Goal: Find contact information: Find contact information

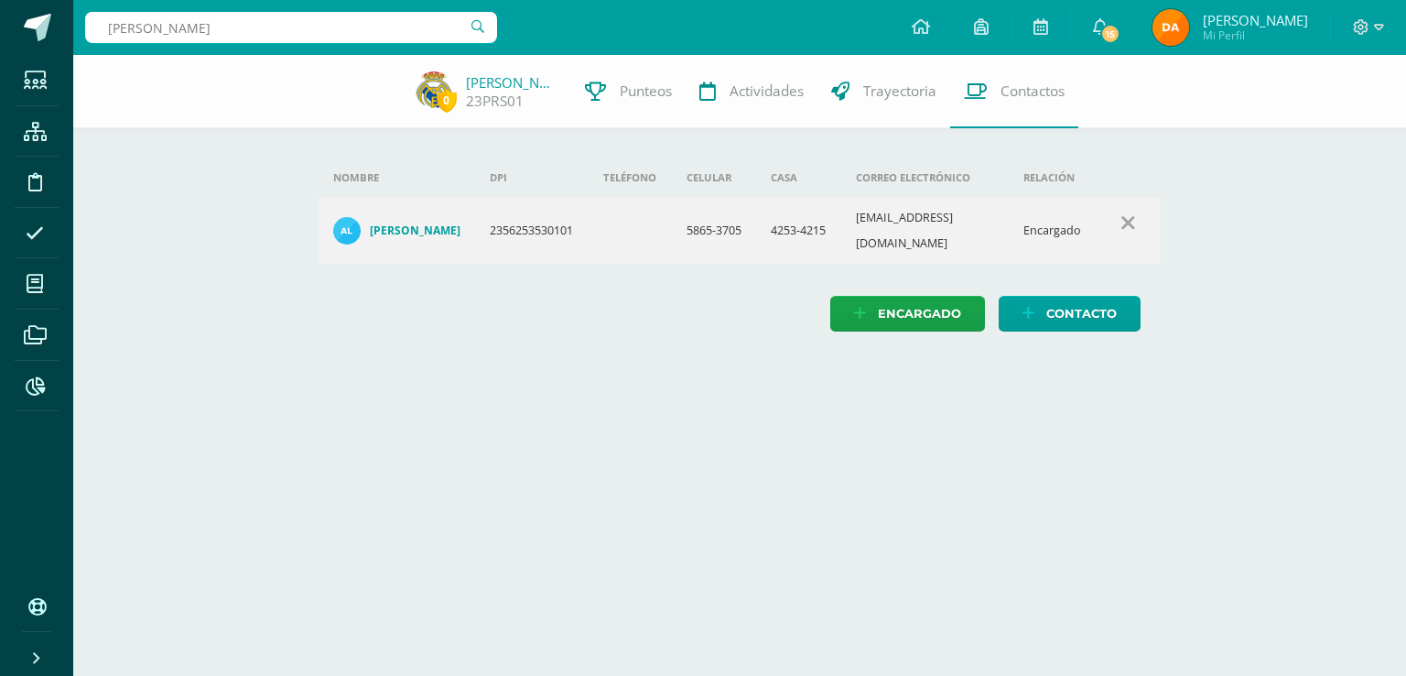
type input "[PERSON_NAME]"
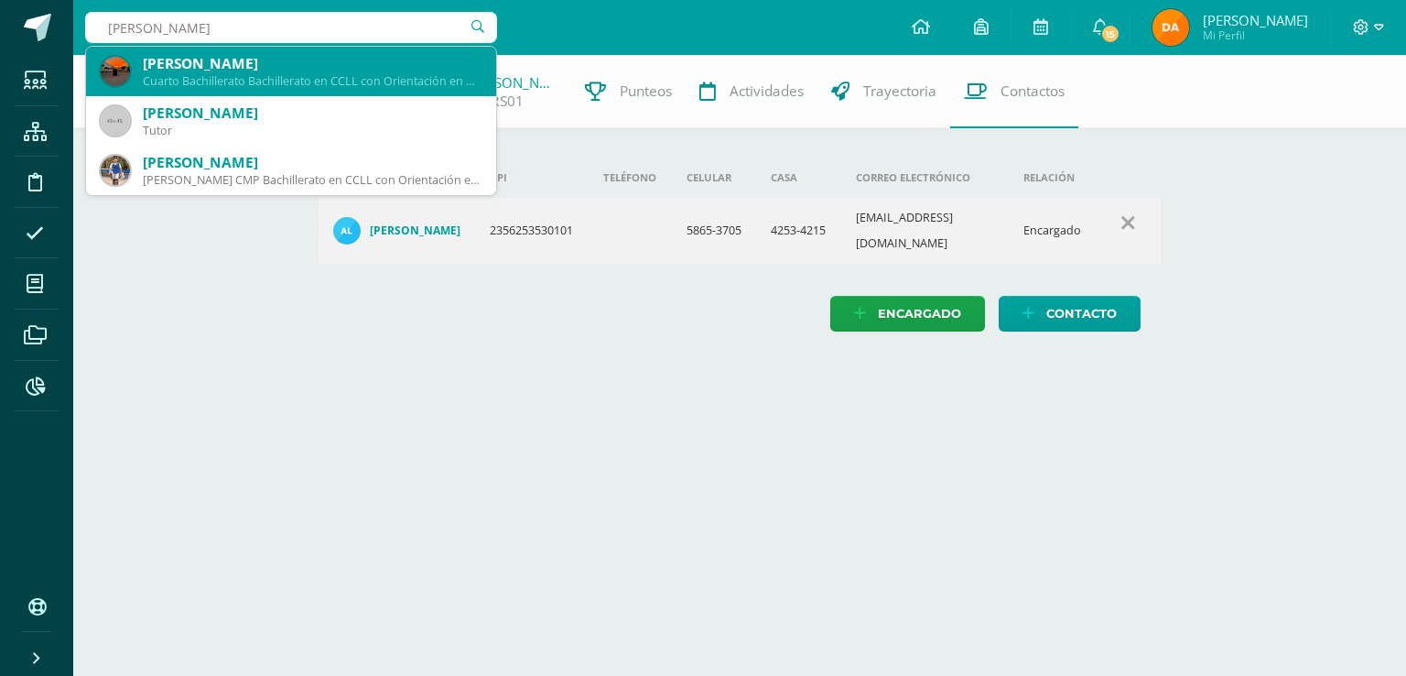
click at [369, 88] on div "Cuarto Bachillerato Bachillerato en CCLL con Orientación en Diseño Gráfico 2016…" at bounding box center [312, 81] width 339 height 16
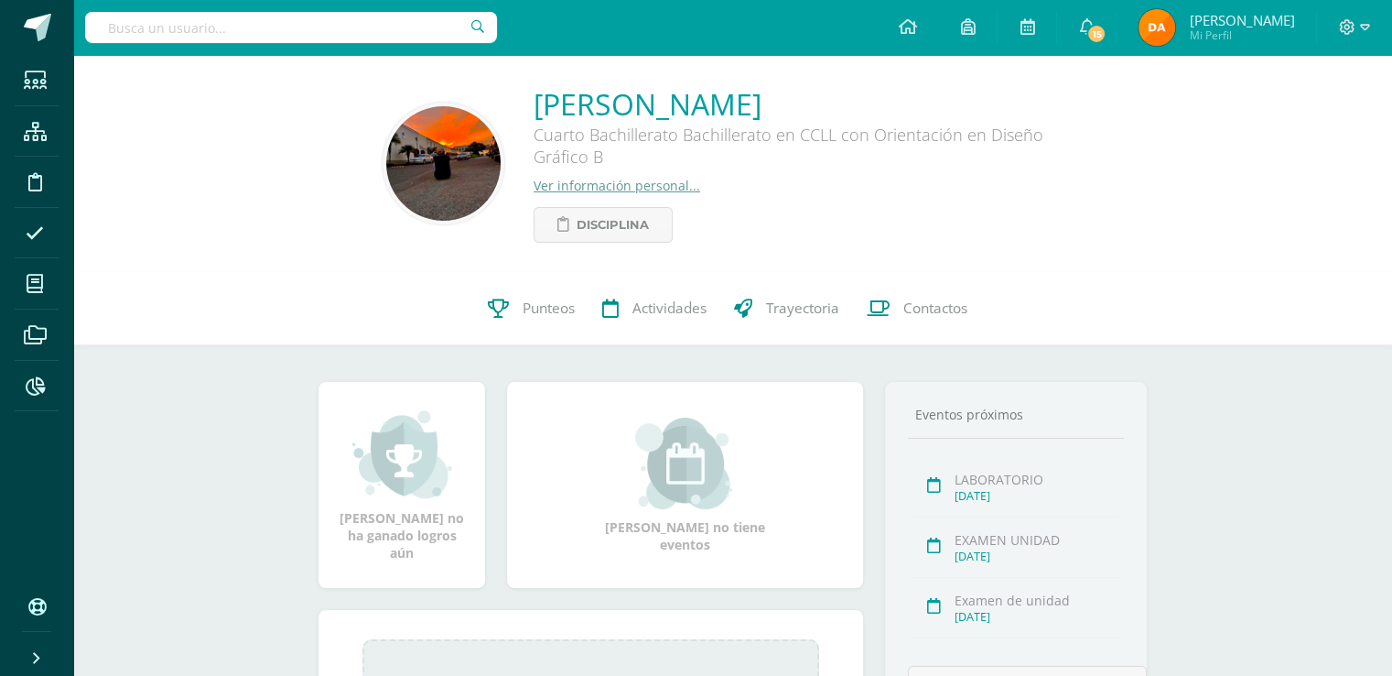
click at [992, 318] on div "0 Luis Rojas 2016000189 Punteos Actividades Trayectoria Contactos" at bounding box center [732, 308] width 1319 height 73
click at [897, 295] on link "Contactos" at bounding box center [917, 308] width 128 height 73
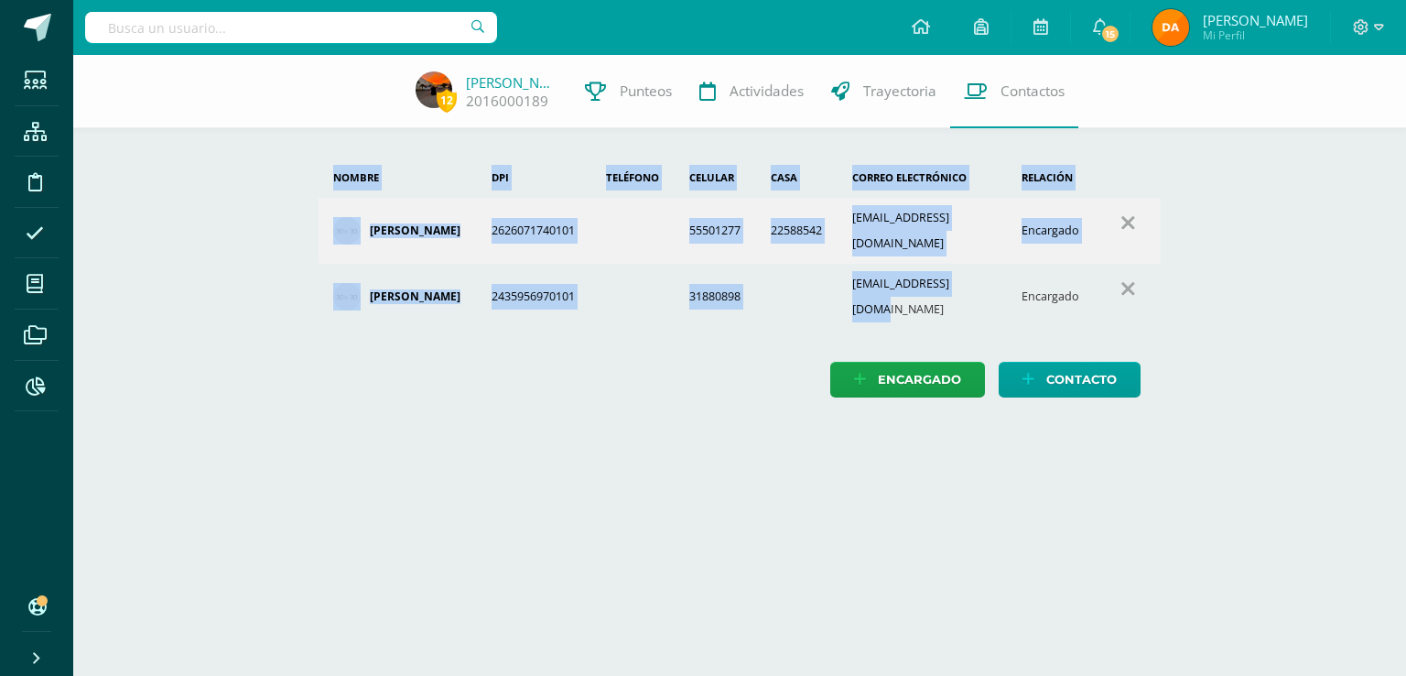
drag, startPoint x: 996, startPoint y: 276, endPoint x: 554, endPoint y: -80, distance: 567.1
click at [554, 0] on html "Estudiantes Estructura Disciplina Asistencia Mis cursos Archivos Reportes Sopor…" at bounding box center [703, 217] width 1406 height 434
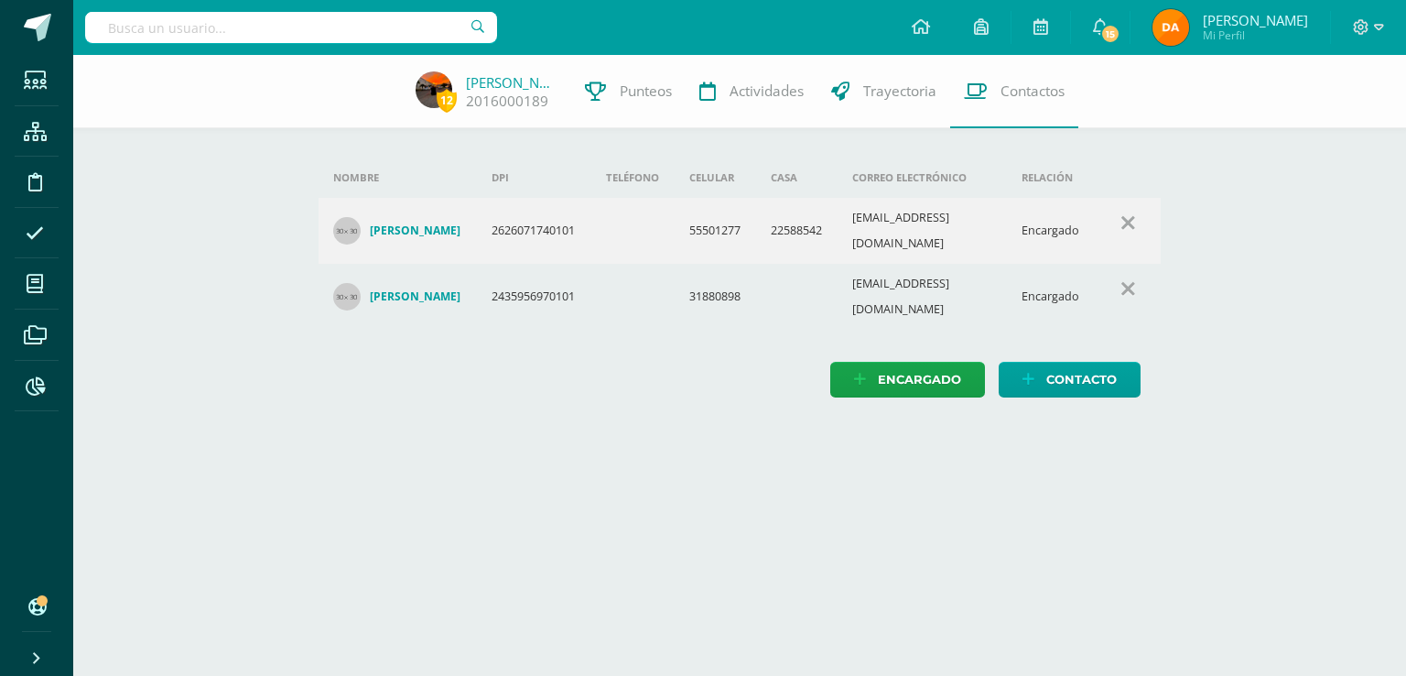
click at [627, 434] on html "Estudiantes Estructura Disciplina Asistencia Mis cursos Archivos Reportes Sopor…" at bounding box center [703, 217] width 1406 height 434
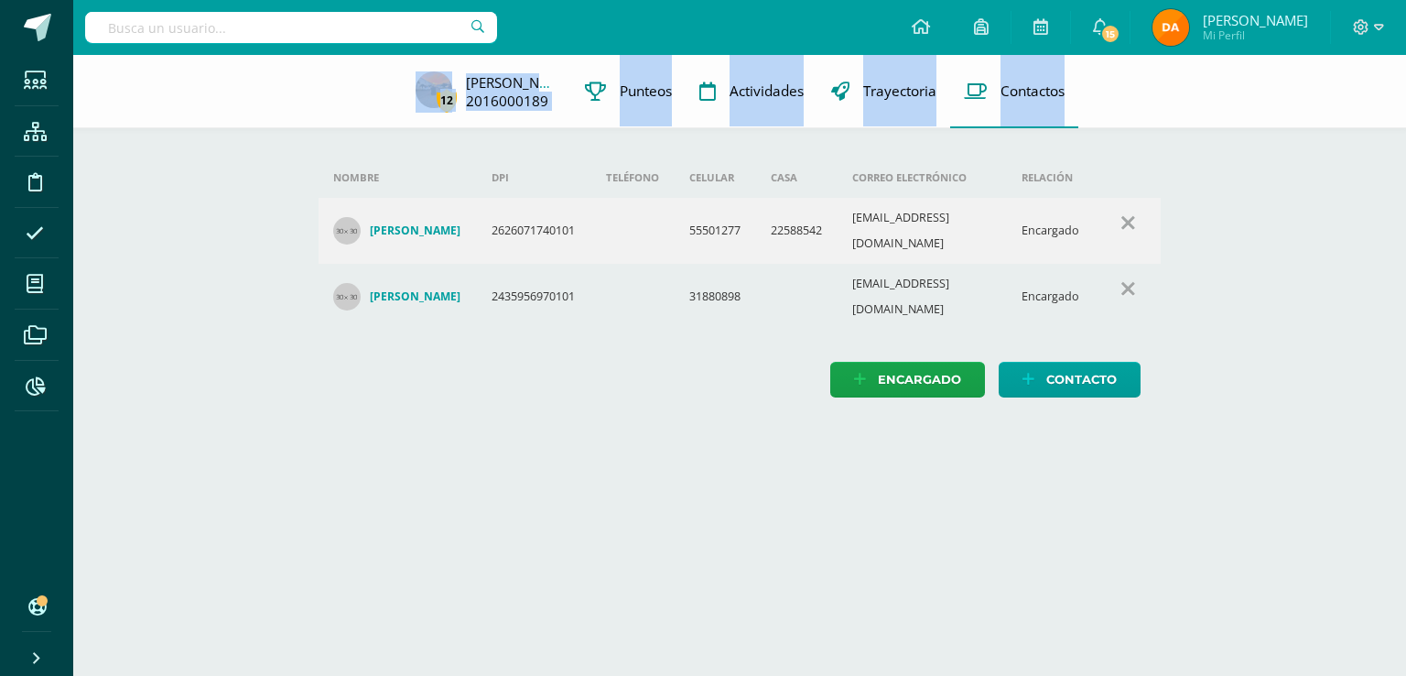
drag, startPoint x: 1167, startPoint y: 305, endPoint x: 378, endPoint y: 89, distance: 818.1
click at [381, 88] on div "12 [PERSON_NAME] 2016000189 Punteos Actividades Trayectoria Contactos Agrega un…" at bounding box center [739, 244] width 1333 height 379
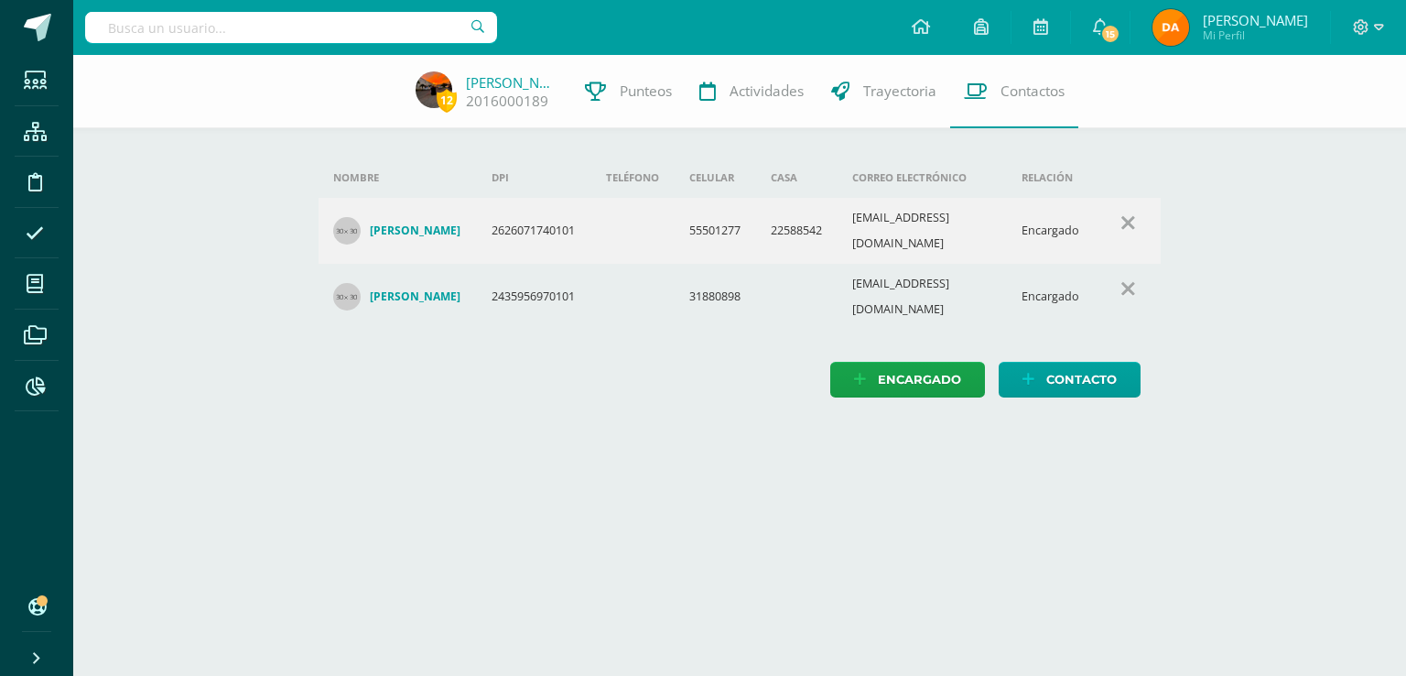
click at [356, 85] on div "12 [PERSON_NAME] 2016000189 Punteos Actividades Trayectoria Contactos" at bounding box center [703, 91] width 1406 height 73
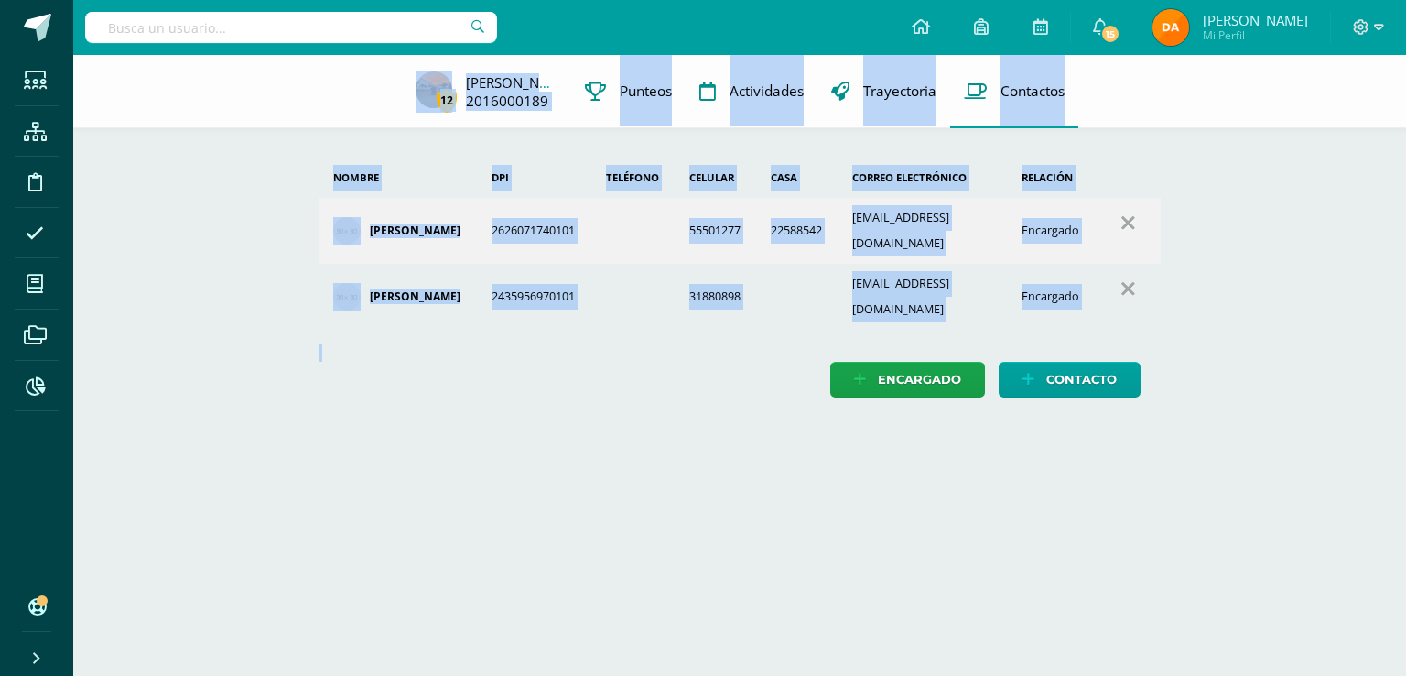
drag, startPoint x: 1405, startPoint y: 454, endPoint x: 319, endPoint y: 86, distance: 1147.2
click at [319, 86] on html "Estudiantes Estructura Disciplina Asistencia Mis cursos Archivos Reportes Sopor…" at bounding box center [703, 217] width 1406 height 434
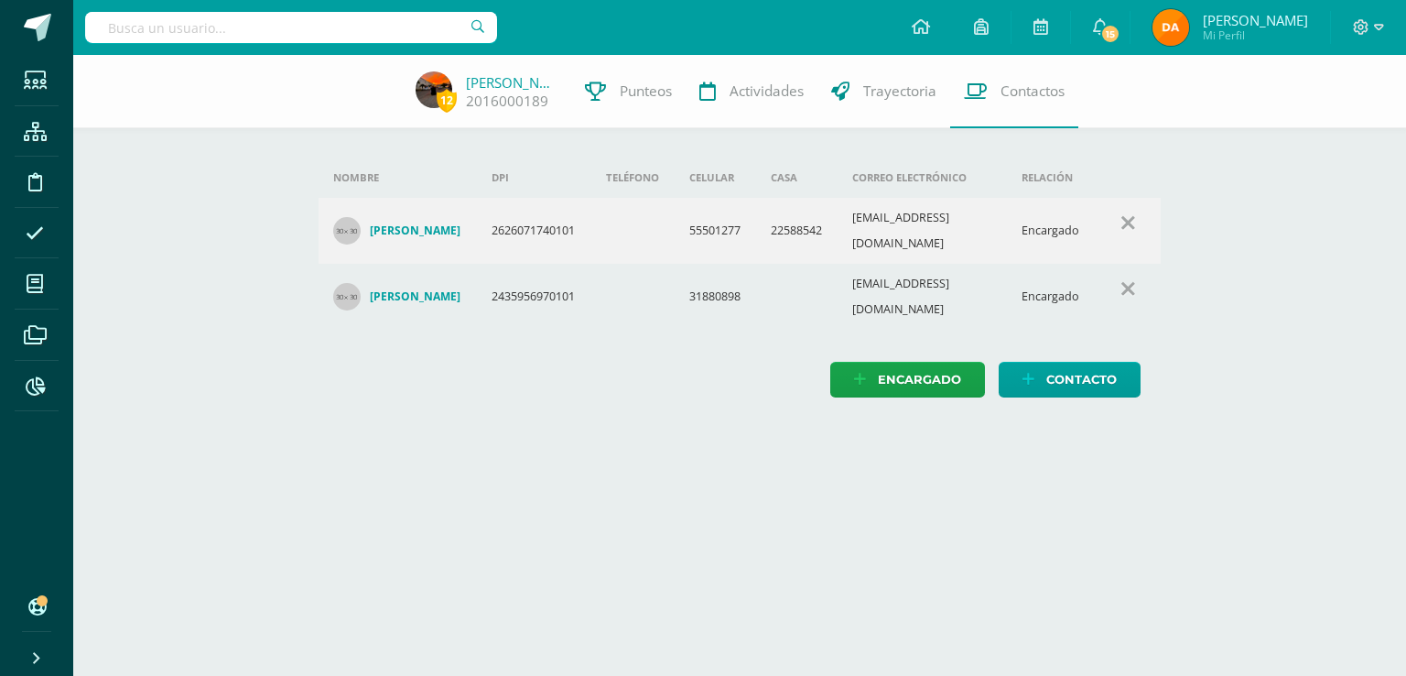
click at [319, 86] on div "12 [PERSON_NAME] 2016000189 Punteos Actividades Trayectoria Contactos" at bounding box center [703, 91] width 1406 height 73
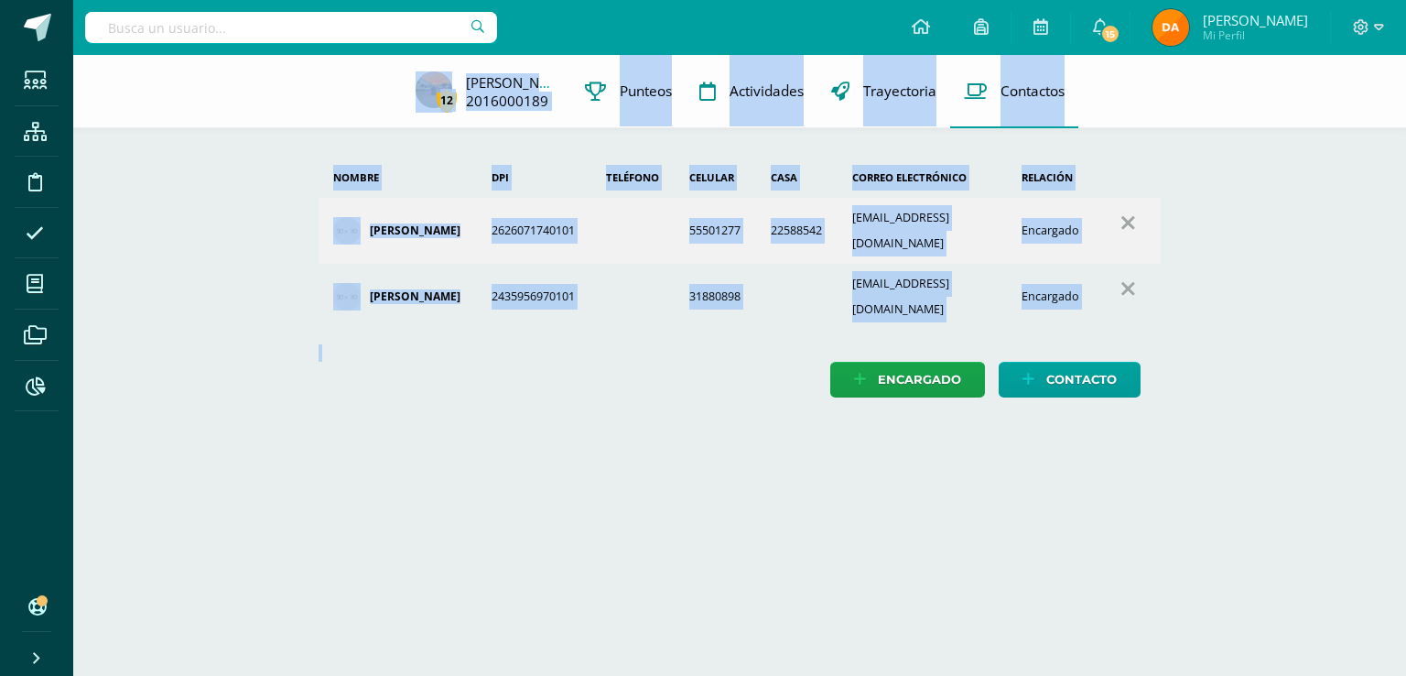
drag, startPoint x: 319, startPoint y: 85, endPoint x: 707, endPoint y: 199, distance: 404.4
click at [773, 285] on div "12 [PERSON_NAME] 2016000189 Punteos Actividades Trayectoria Contactos Agrega un…" at bounding box center [739, 244] width 1333 height 379
click at [531, 151] on div "Nombre DPI Teléfono Celular Casa Correo electrónico Relación [PERSON_NAME] 2626…" at bounding box center [740, 244] width 902 height 379
